Goal: Use online tool/utility: Use online tool/utility

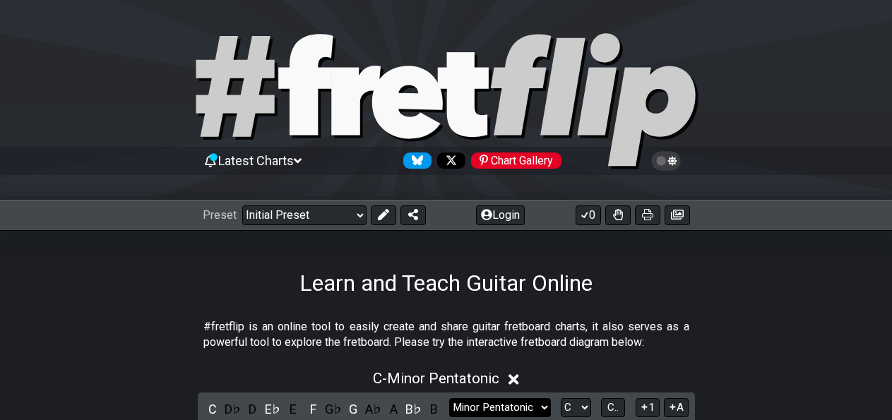
scroll to position [220, 0]
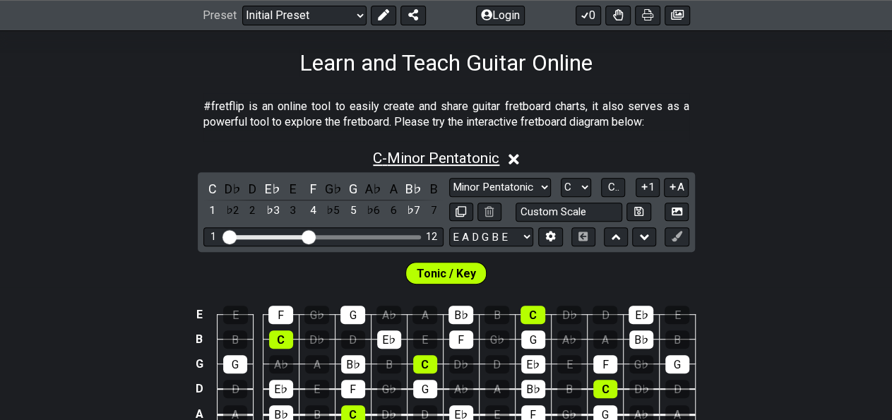
click at [488, 165] on span "C - Minor Pentatonic" at bounding box center [436, 158] width 126 height 17
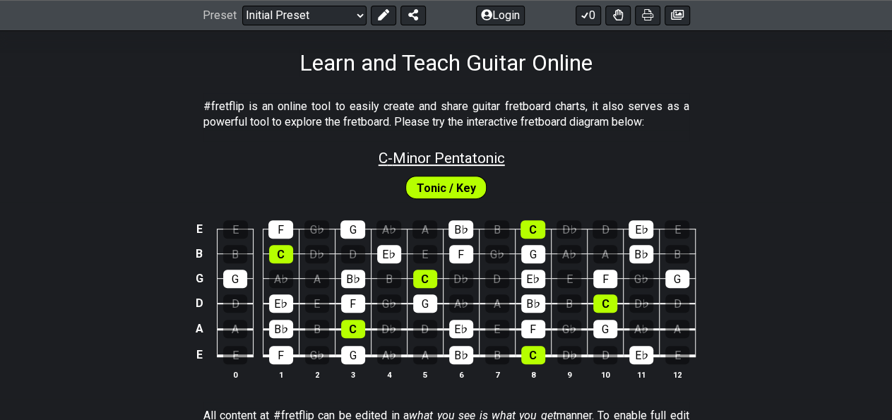
click at [481, 158] on span "C - Minor Pentatonic" at bounding box center [441, 158] width 126 height 17
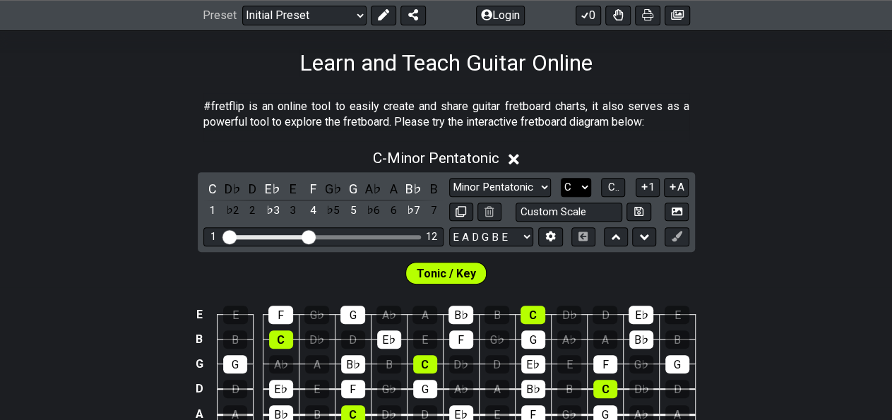
click at [561, 178] on select "A♭ A A♯ B♭ B C C♯ D♭ D D♯ E♭ E F F♯ G♭ G G♯" at bounding box center [576, 187] width 30 height 19
select select "E"
click option "E" at bounding box center [0, 0] width 0 height 0
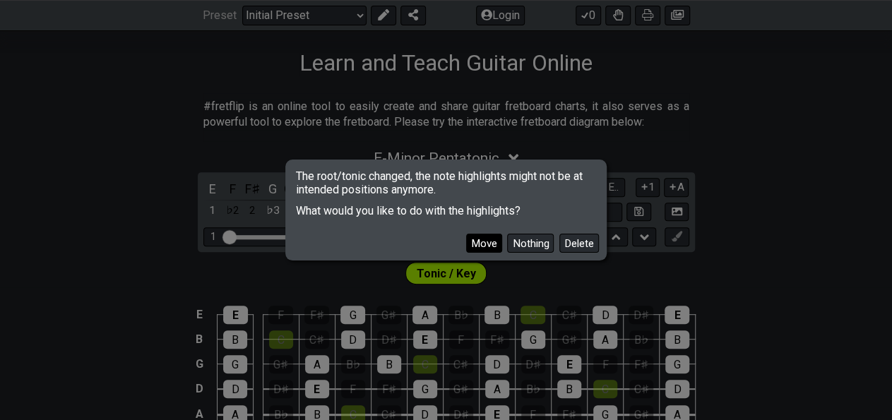
click at [500, 242] on button "Move" at bounding box center [484, 243] width 36 height 19
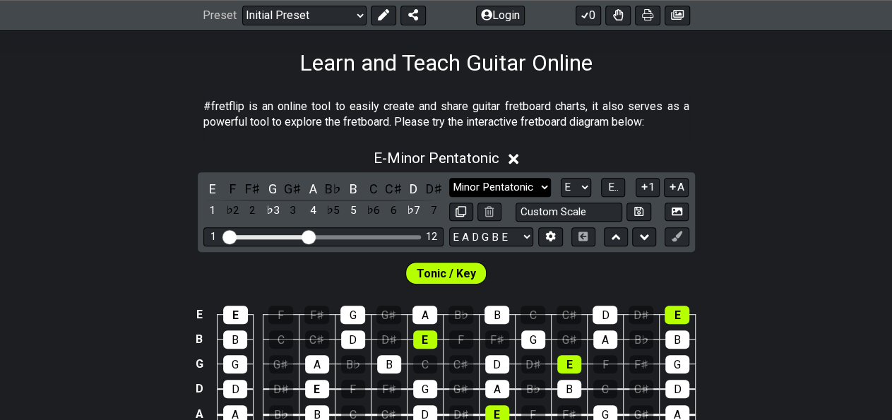
click at [449, 178] on select "Minor Pentatonic Click to edit Minor Pentatonic Major Pentatonic Minor Blues Ma…" at bounding box center [500, 187] width 102 height 19
select select "Major Pentatonic"
click option "Major Pentatonic" at bounding box center [0, 0] width 0 height 0
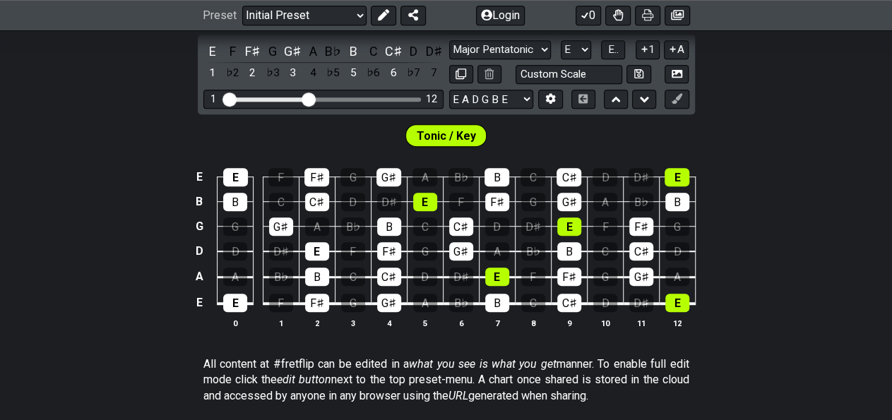
scroll to position [367, 0]
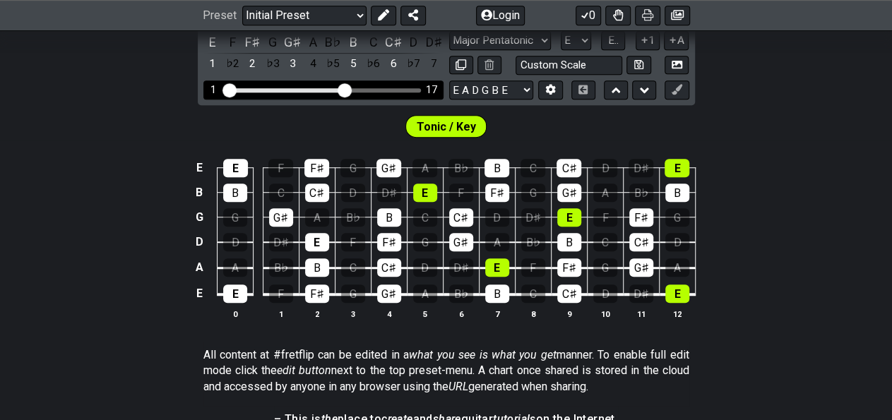
drag, startPoint x: 314, startPoint y: 85, endPoint x: 345, endPoint y: 92, distance: 31.7
click at [345, 89] on input "Visible fret range" at bounding box center [323, 89] width 201 height 0
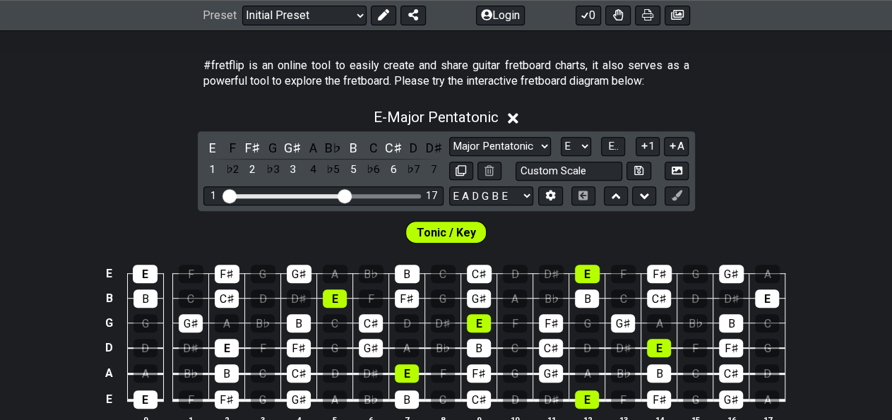
scroll to position [245, 0]
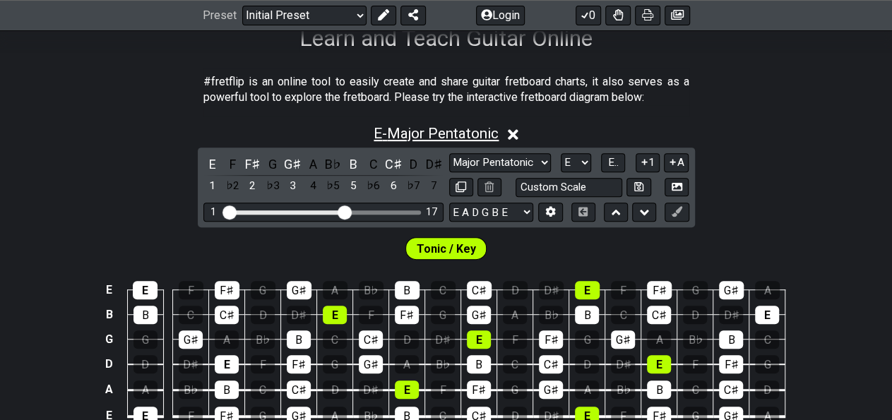
click at [423, 133] on span "E - Major Pentatonic" at bounding box center [435, 133] width 125 height 17
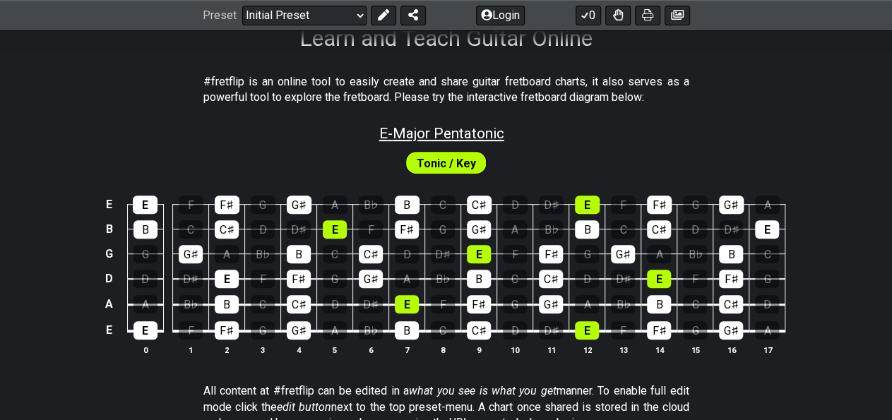
click at [423, 133] on span "E - Major Pentatonic" at bounding box center [441, 133] width 125 height 17
select select "Major Pentatonic"
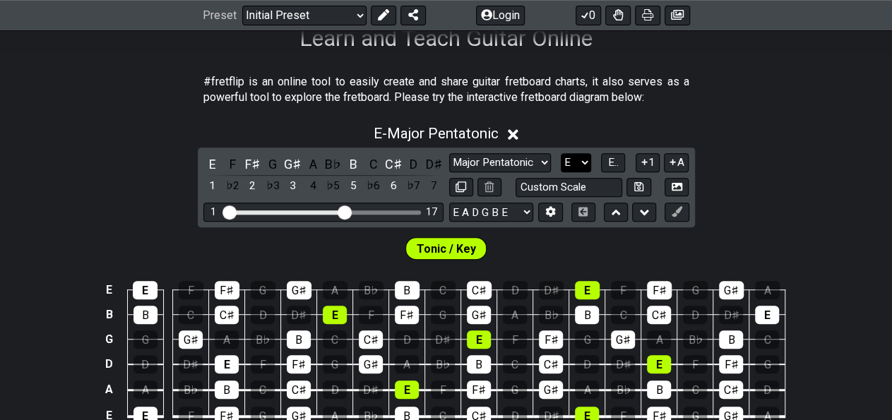
click at [561, 153] on select "A♭ A A♯ B♭ B C C♯ D♭ D D♯ E♭ E F F♯ G♭ G G♯" at bounding box center [576, 162] width 30 height 19
click option "B" at bounding box center [0, 0] width 0 height 0
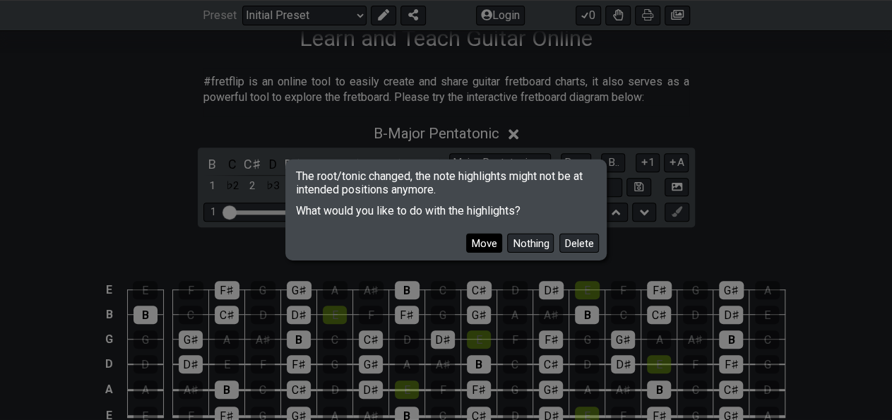
click at [490, 236] on button "Move" at bounding box center [484, 243] width 36 height 19
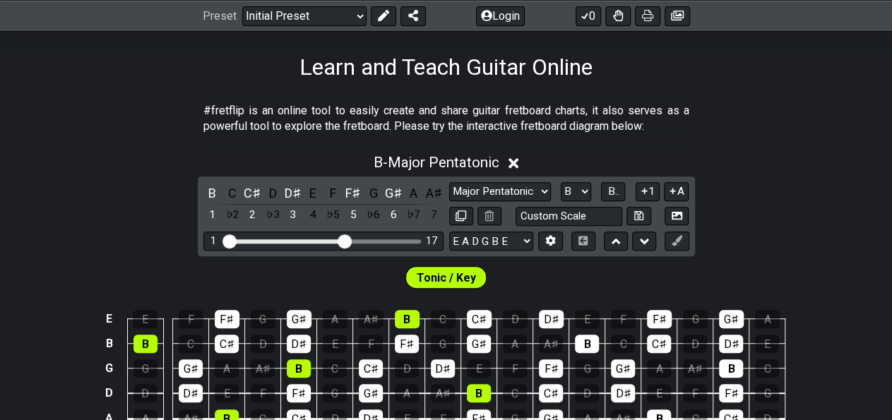
scroll to position [289, 0]
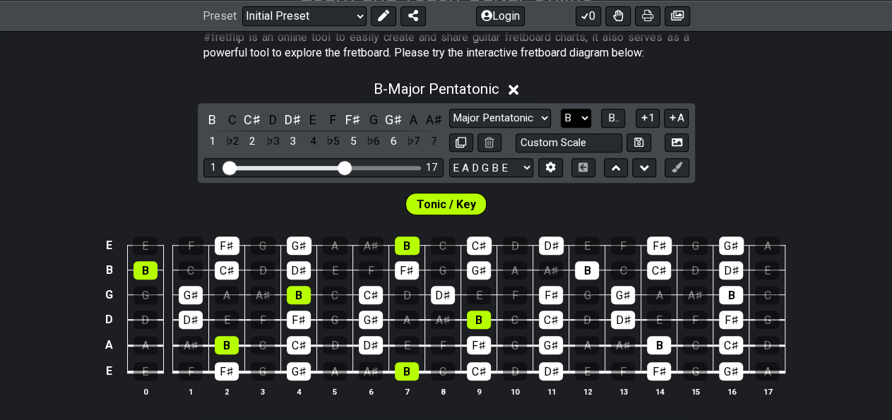
click at [561, 109] on select "A♭ A A♯ B♭ B C C♯ D♭ D D♯ E♭ E F F♯ G♭ G G♯" at bounding box center [576, 118] width 30 height 19
select select "E"
click option "E" at bounding box center [0, 0] width 0 height 0
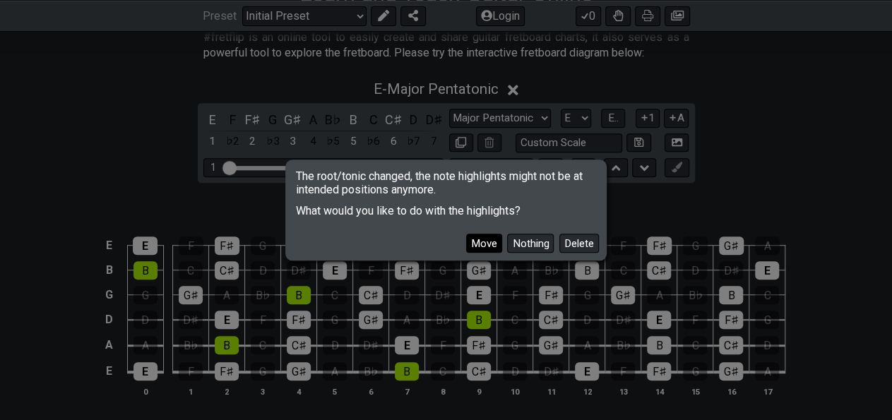
click at [498, 247] on button "Move" at bounding box center [484, 243] width 36 height 19
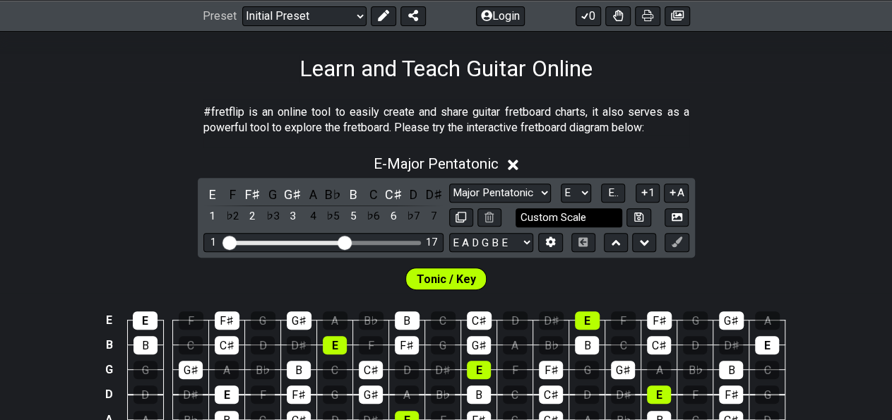
scroll to position [216, 0]
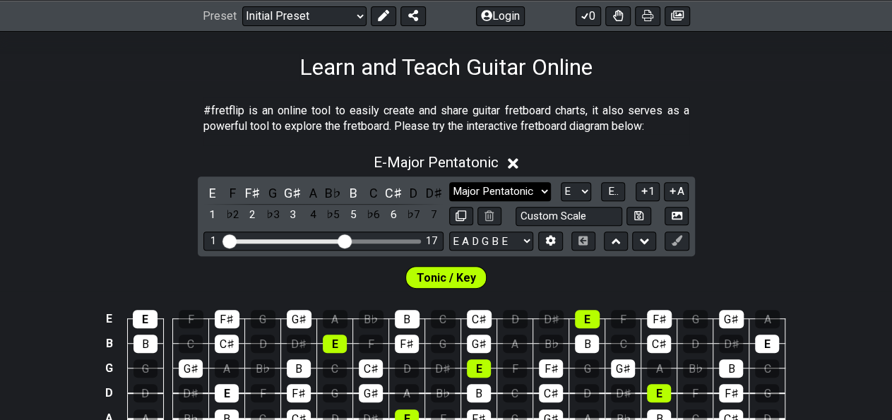
click at [449, 182] on select "Minor Pentatonic Click to edit Minor Pentatonic Major Pentatonic Minor Blues Ma…" at bounding box center [500, 191] width 102 height 19
select select "Major / [PERSON_NAME]"
click option "Major / [PERSON_NAME]" at bounding box center [0, 0] width 0 height 0
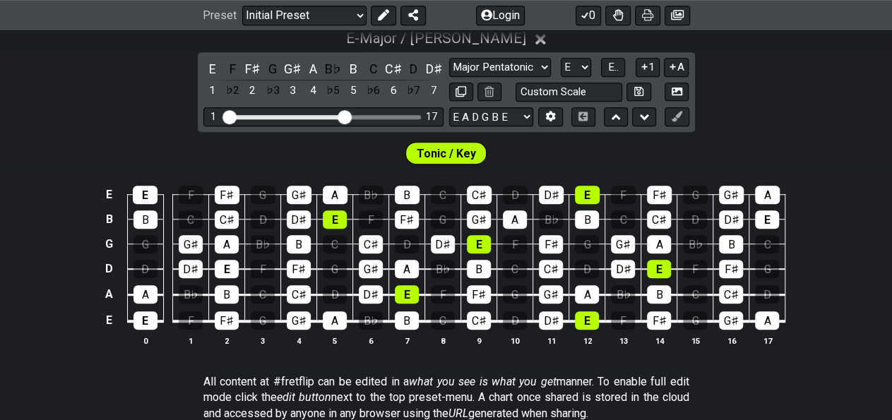
scroll to position [363, 0]
